Goal: Task Accomplishment & Management: Manage account settings

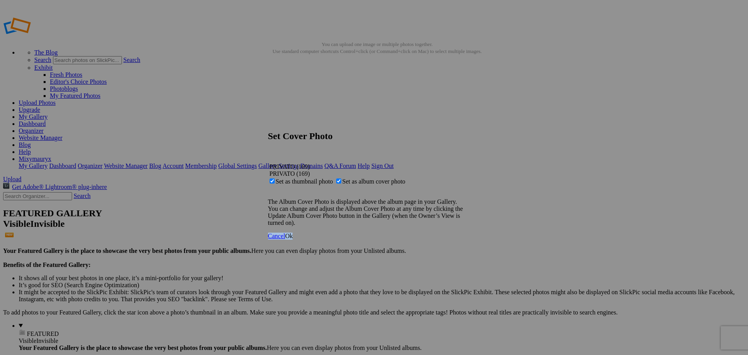
click at [471, 240] on div "Cancel Ok" at bounding box center [371, 236] width 206 height 7
click at [293, 239] on span "Ok" at bounding box center [289, 236] width 8 height 7
